Goal: Check status

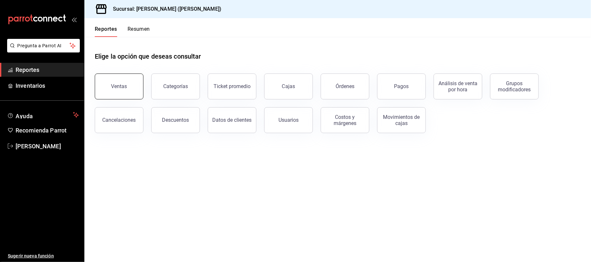
click at [122, 83] on button "Ventas" at bounding box center [119, 87] width 49 height 26
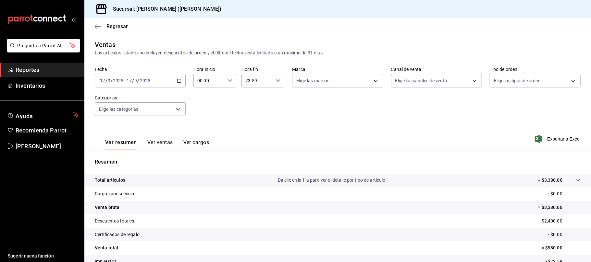
drag, startPoint x: 160, startPoint y: 140, endPoint x: 167, endPoint y: 141, distance: 6.8
click at [160, 143] on button "Ver ventas" at bounding box center [160, 144] width 26 height 11
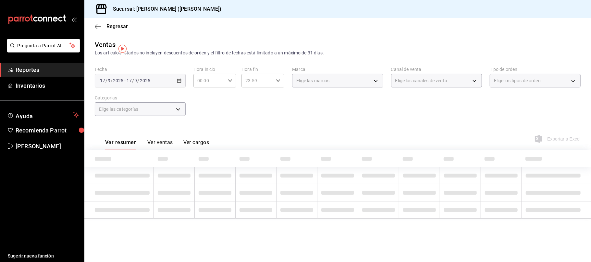
click at [167, 141] on button "Ver ventas" at bounding box center [160, 144] width 26 height 11
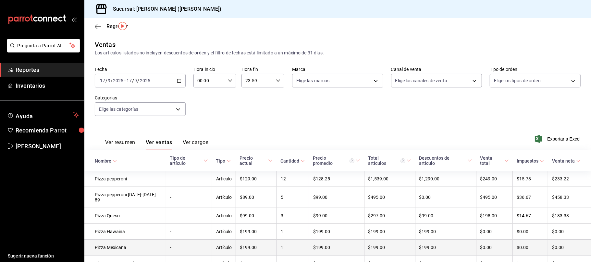
scroll to position [86, 0]
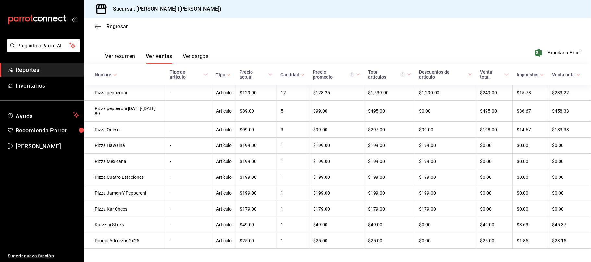
click at [117, 18] on div "Regresar" at bounding box center [337, 26] width 506 height 17
click at [119, 21] on div "Regresar" at bounding box center [337, 26] width 506 height 17
click at [119, 33] on div "Regresar" at bounding box center [337, 26] width 506 height 17
click at [130, 13] on div "Sucursal: [PERSON_NAME] ([PERSON_NAME])" at bounding box center [157, 9] width 134 height 18
click at [125, 26] on span "Regresar" at bounding box center [116, 26] width 21 height 6
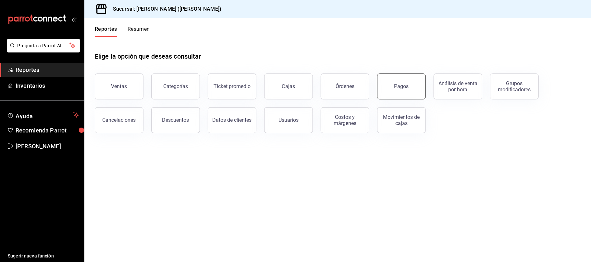
click at [400, 85] on div "Pagos" at bounding box center [401, 86] width 15 height 6
